Goal: Transaction & Acquisition: Purchase product/service

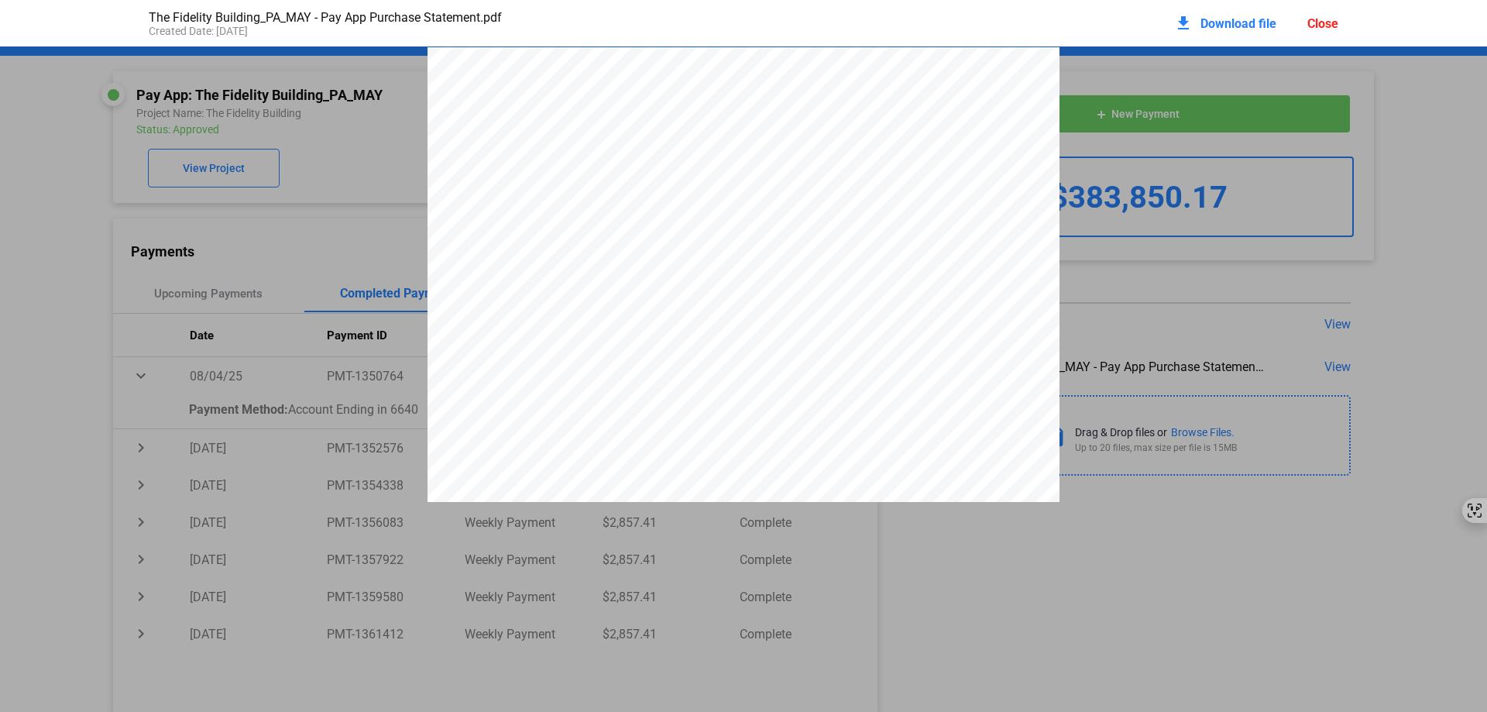
scroll to position [2478, 0]
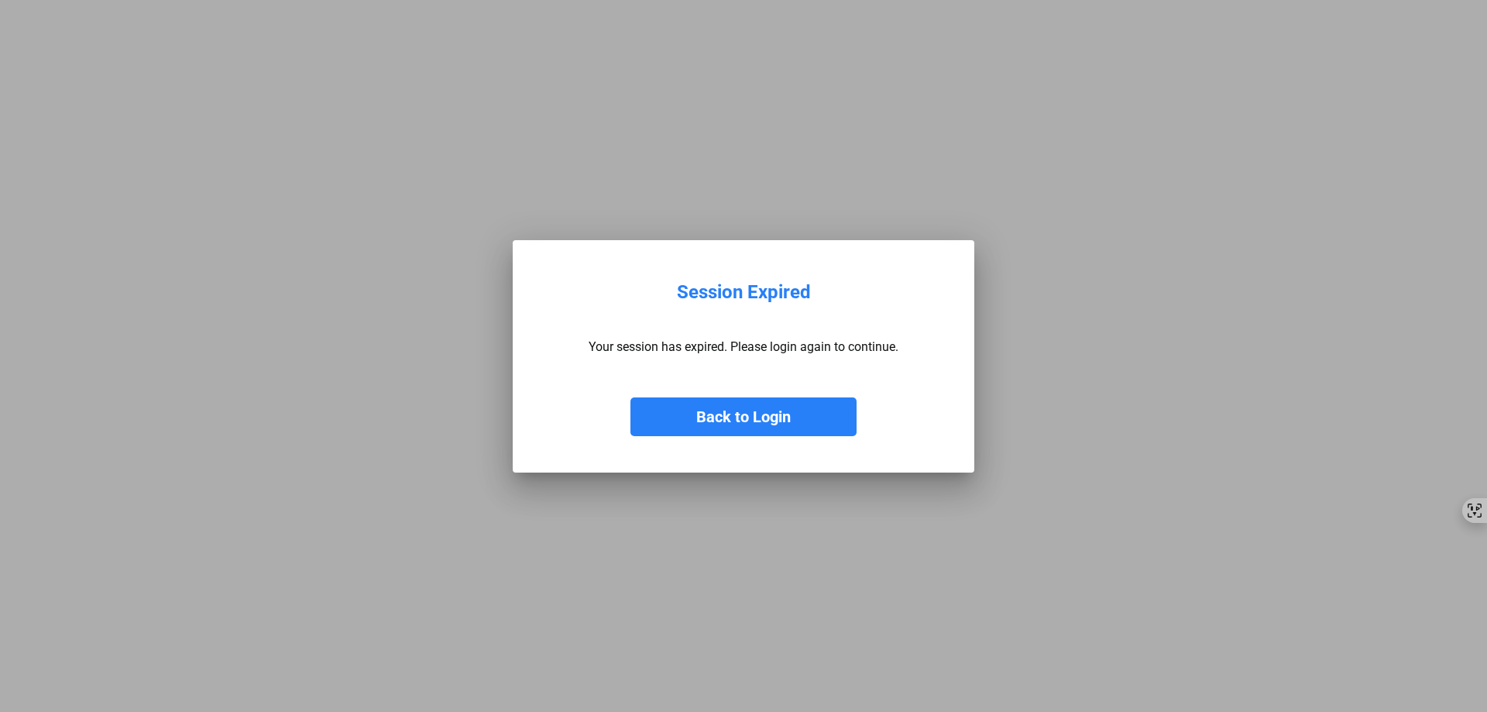
click at [800, 416] on button "Back to Login" at bounding box center [743, 416] width 226 height 39
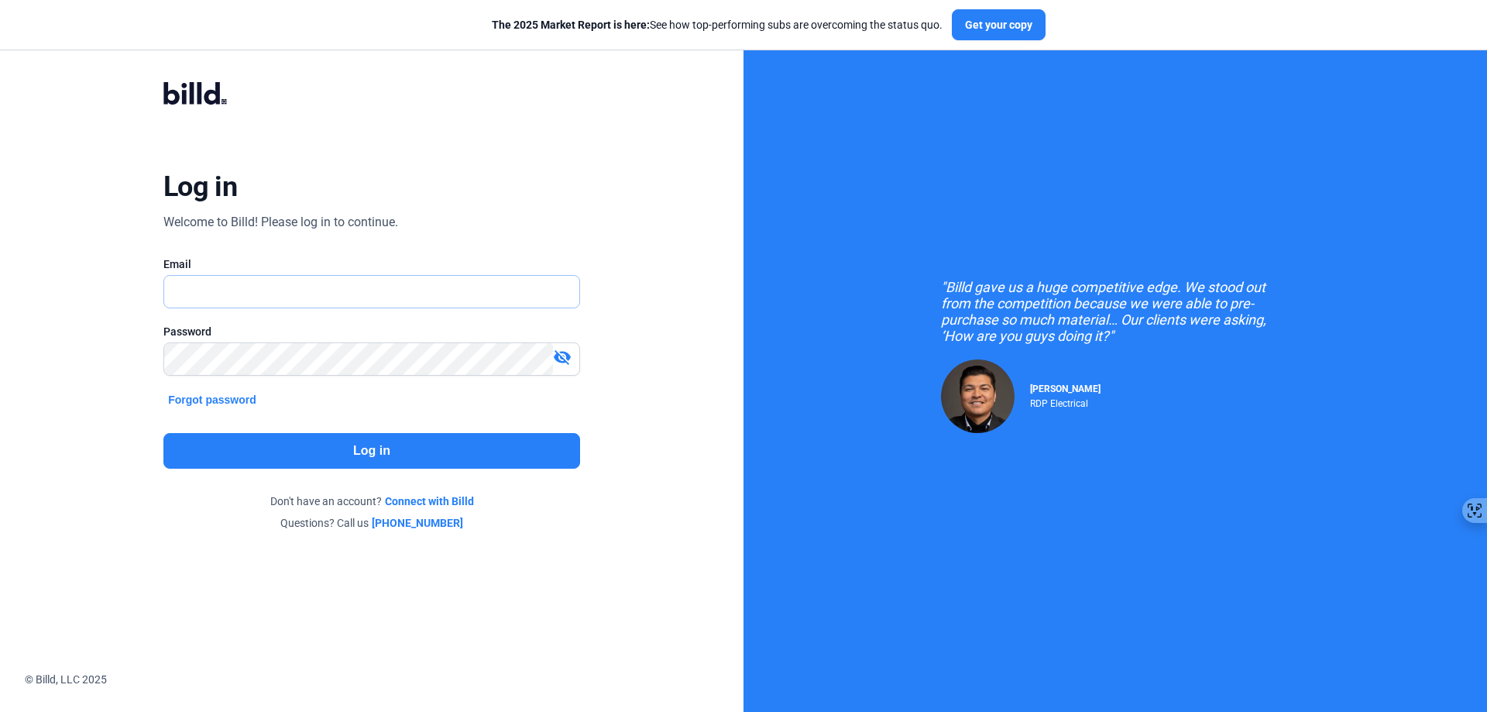
type input "[EMAIL_ADDRESS][DOMAIN_NAME]"
click at [302, 451] on button "Log in" at bounding box center [371, 451] width 417 height 36
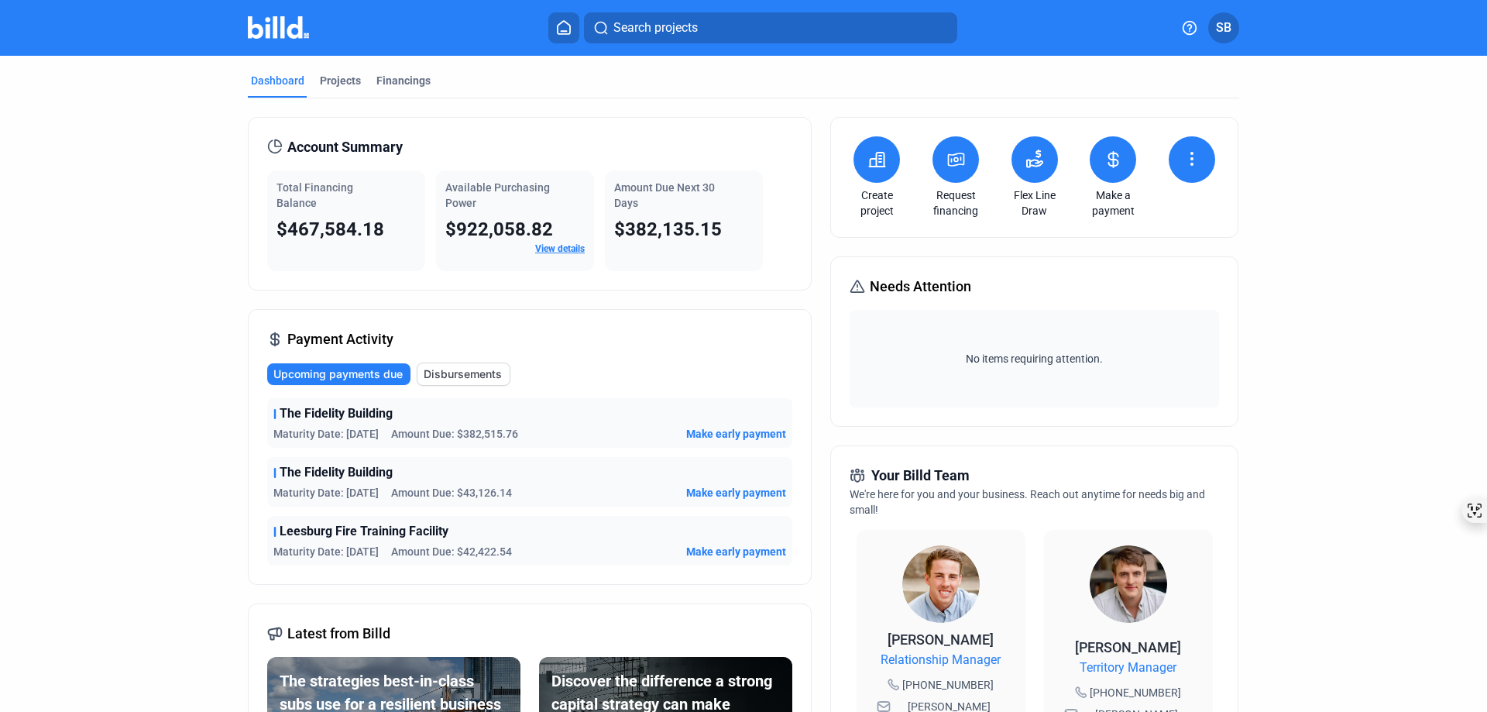
click at [739, 431] on span "Make early payment" at bounding box center [736, 433] width 100 height 15
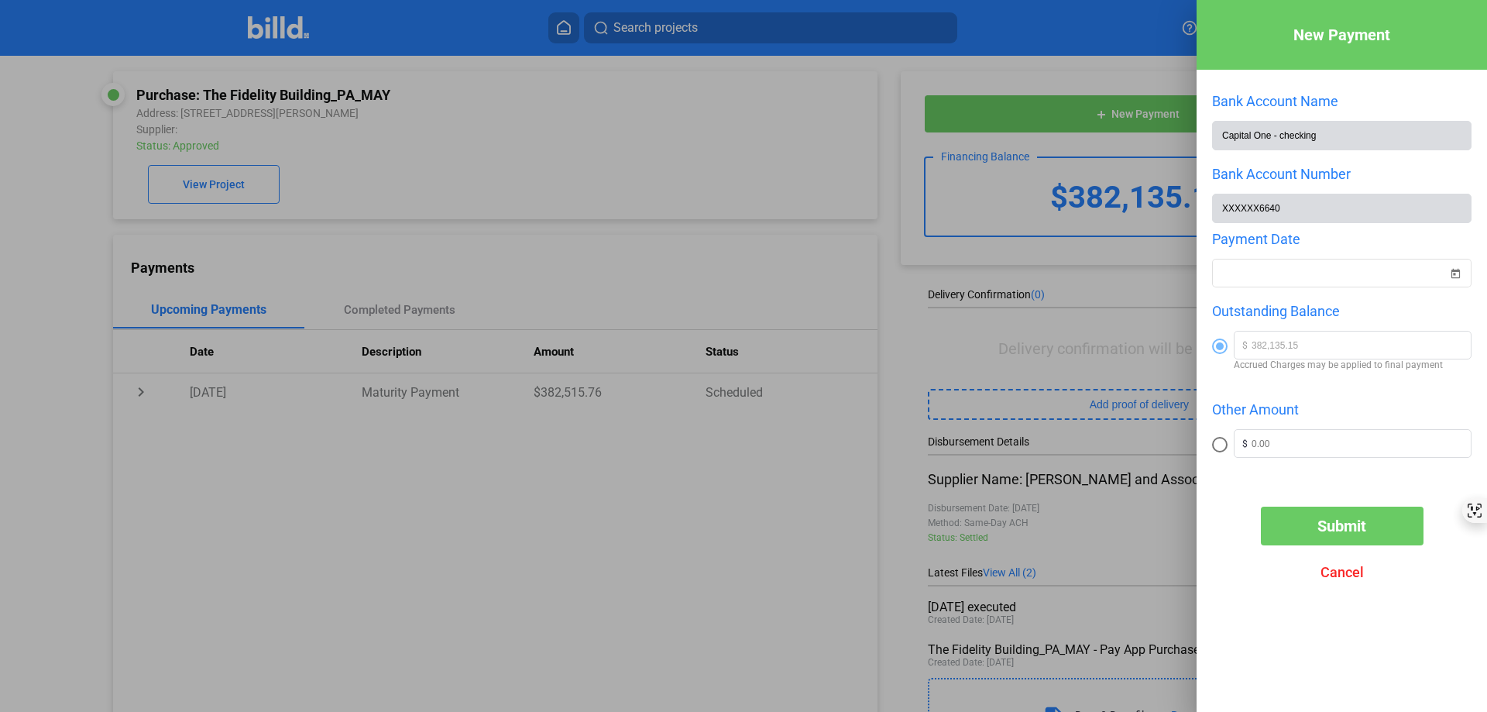
click at [1344, 577] on span "Cancel" at bounding box center [1341, 572] width 43 height 16
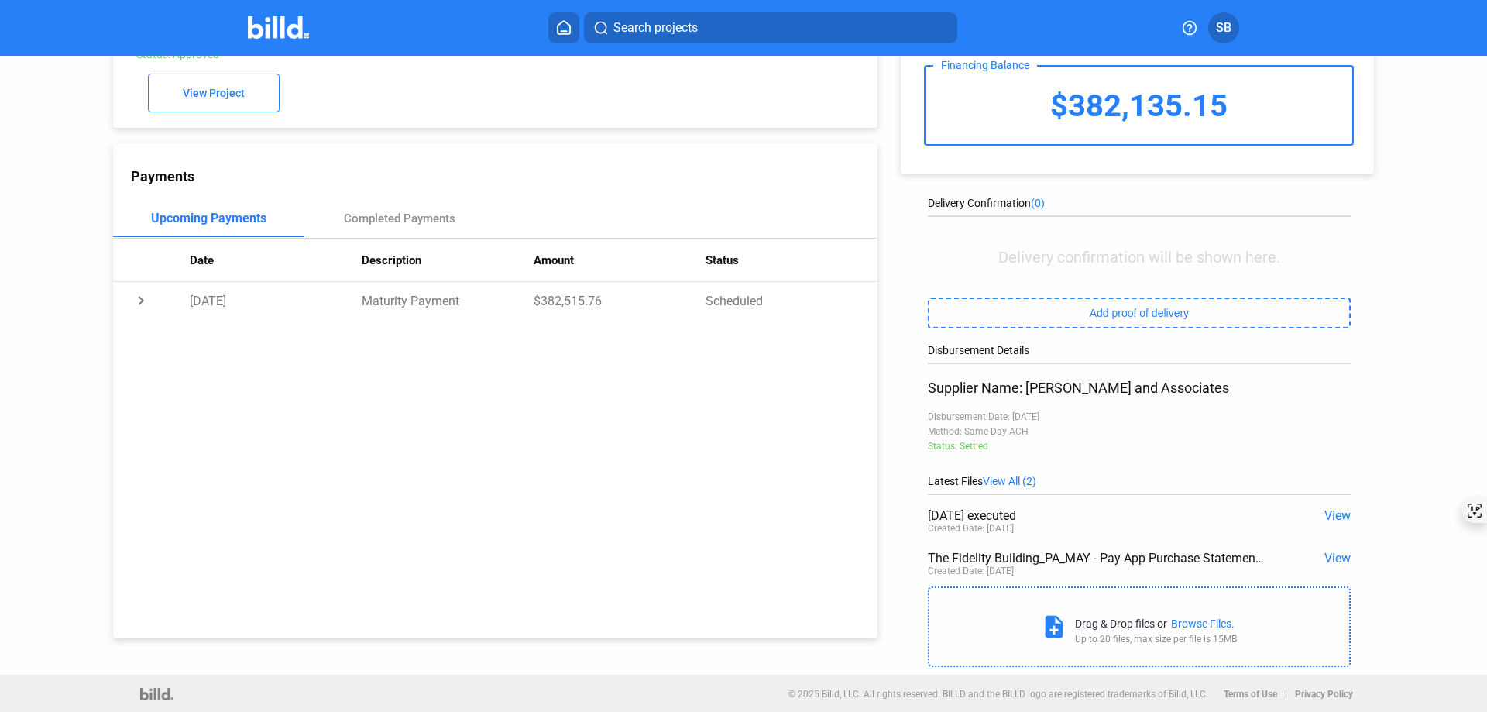
scroll to position [96, 0]
click at [1336, 556] on span "View" at bounding box center [1337, 556] width 26 height 15
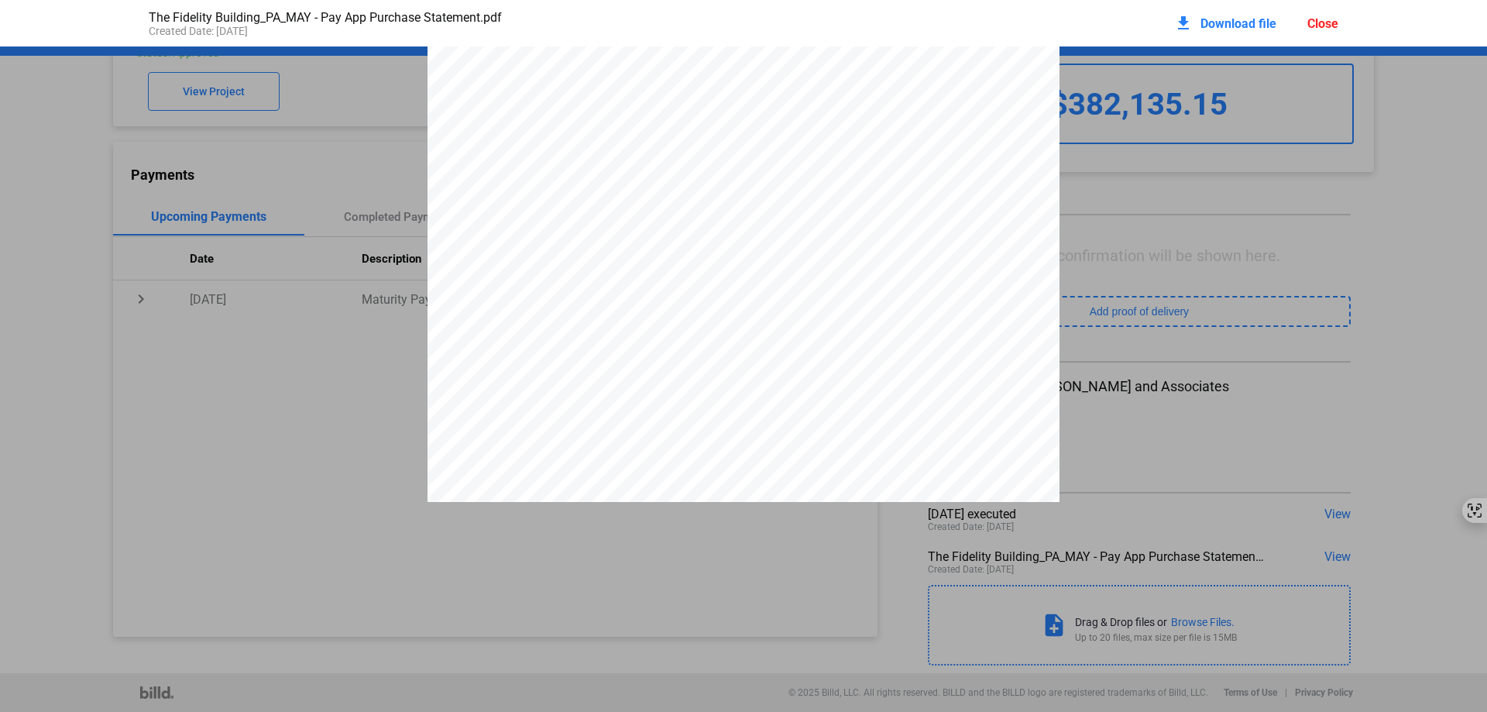
scroll to position [0, 0]
click at [1327, 23] on div "Close" at bounding box center [1322, 23] width 31 height 15
